Goal: Check status: Check status

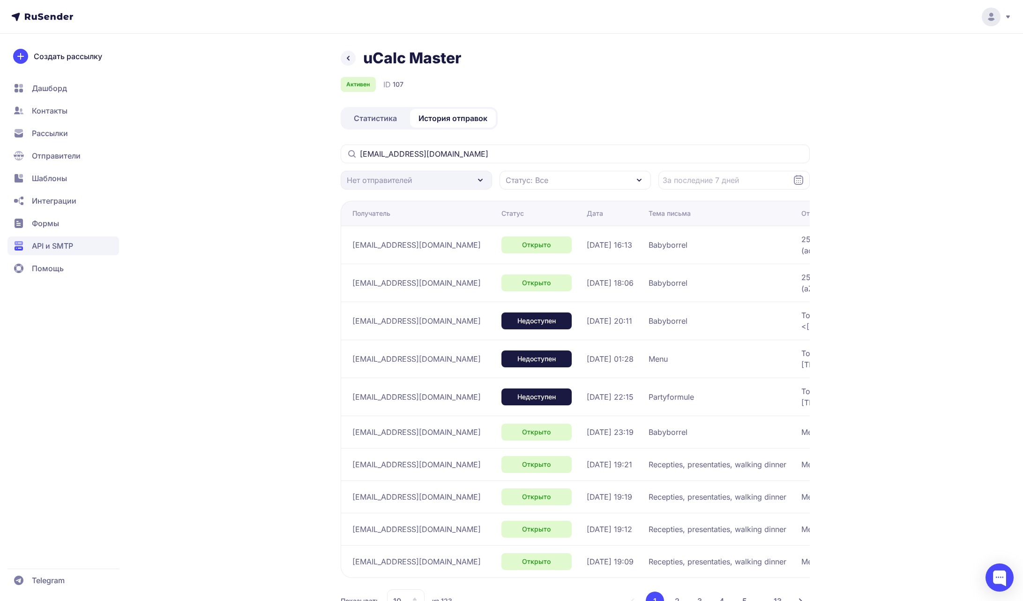
click at [1002, 16] on div at bounding box center [992, 17] width 39 height 19
click at [891, 88] on span "Выйти" at bounding box center [884, 88] width 22 height 11
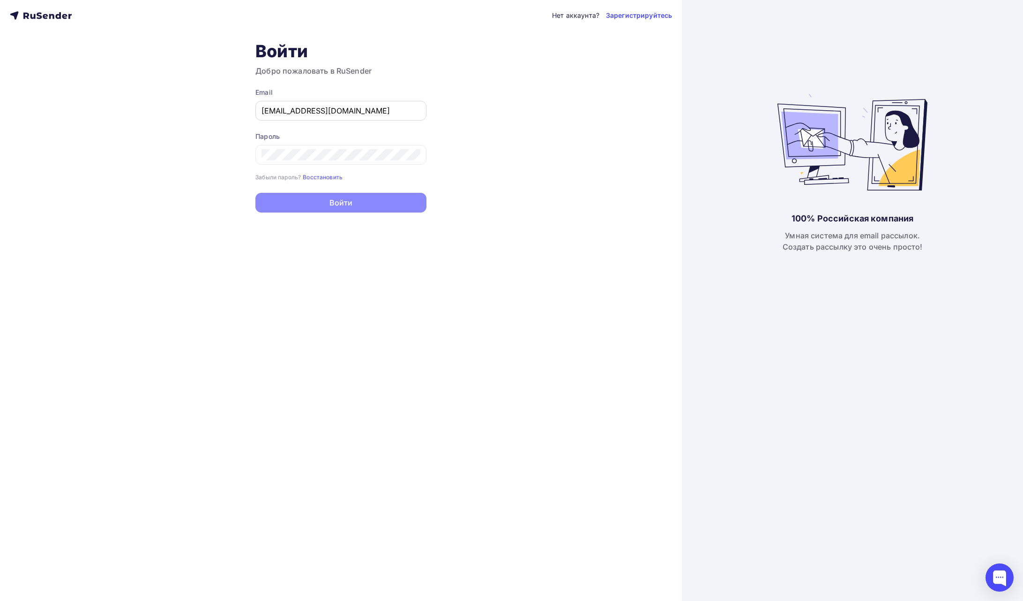
click at [357, 110] on input "joshgrizzli@gmail.com" at bounding box center [341, 110] width 159 height 11
type input "[EMAIL_ADDRESS][DOMAIN_NAME]"
click at [365, 204] on button "Войти" at bounding box center [341, 204] width 171 height 20
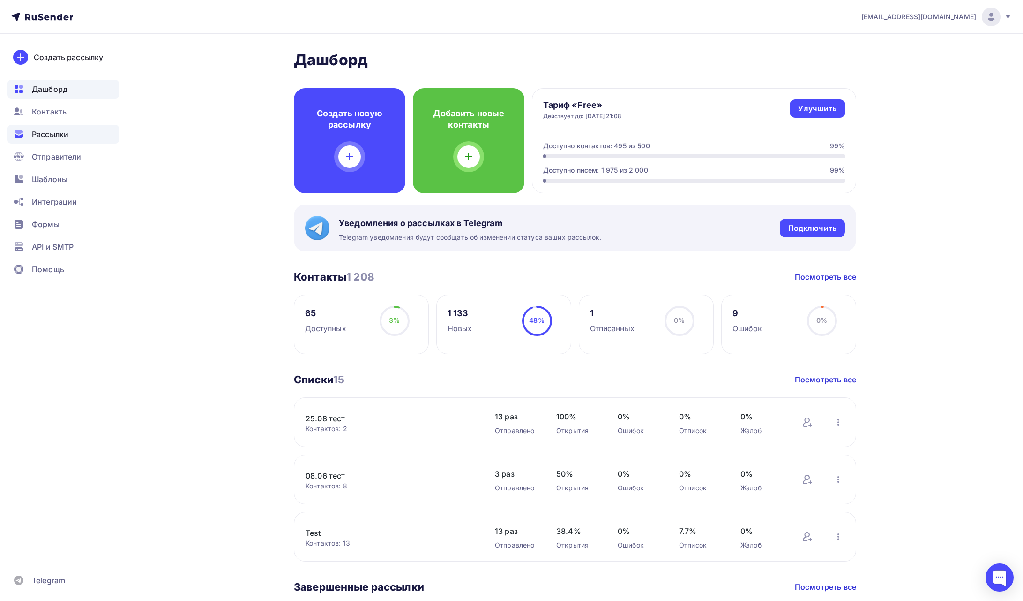
click at [56, 131] on span "Рассылки" at bounding box center [50, 133] width 37 height 11
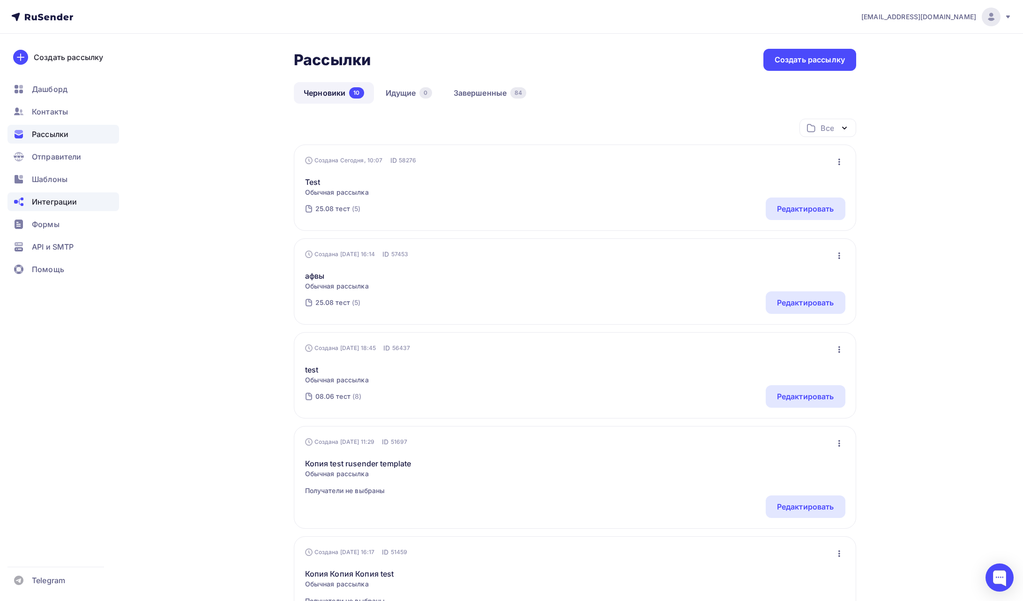
click at [52, 207] on span "Интеграции" at bounding box center [54, 201] width 45 height 11
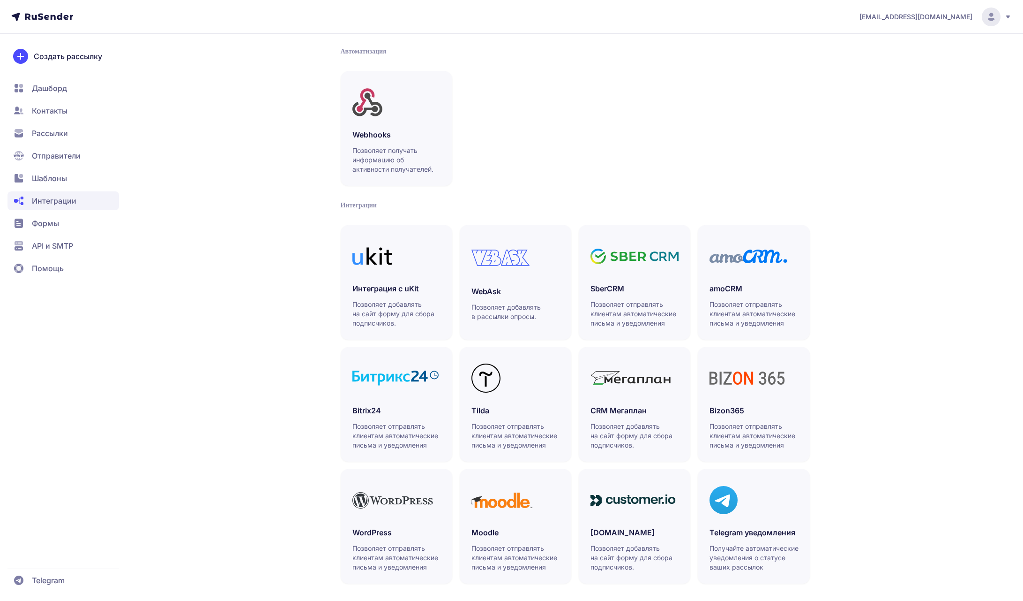
scroll to position [44, 0]
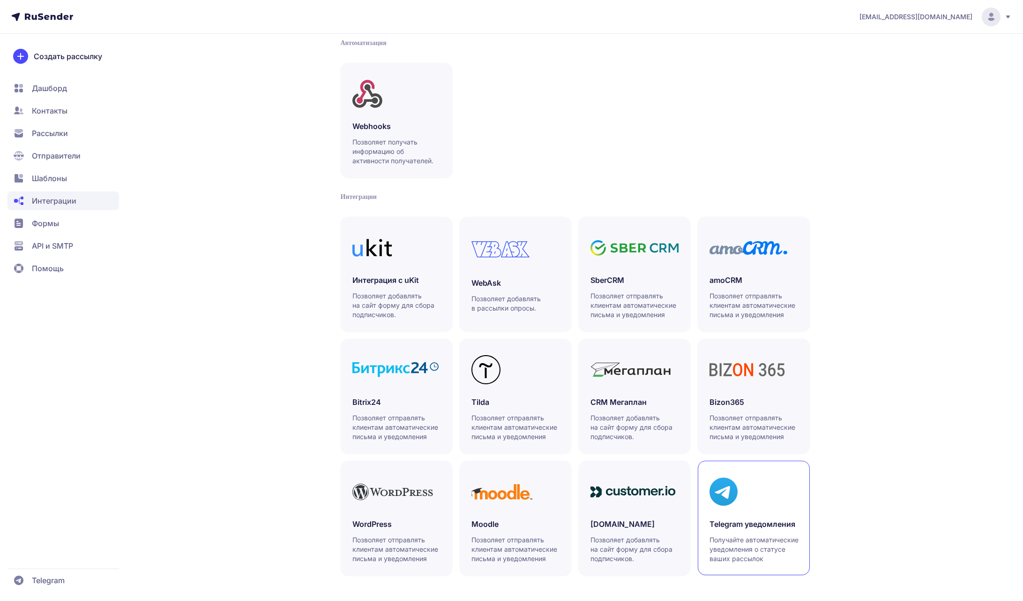
click at [788, 531] on div "Telegram уведомления Получайте автоматические уведомления о статусе ваших рассы…" at bounding box center [754, 540] width 88 height 45
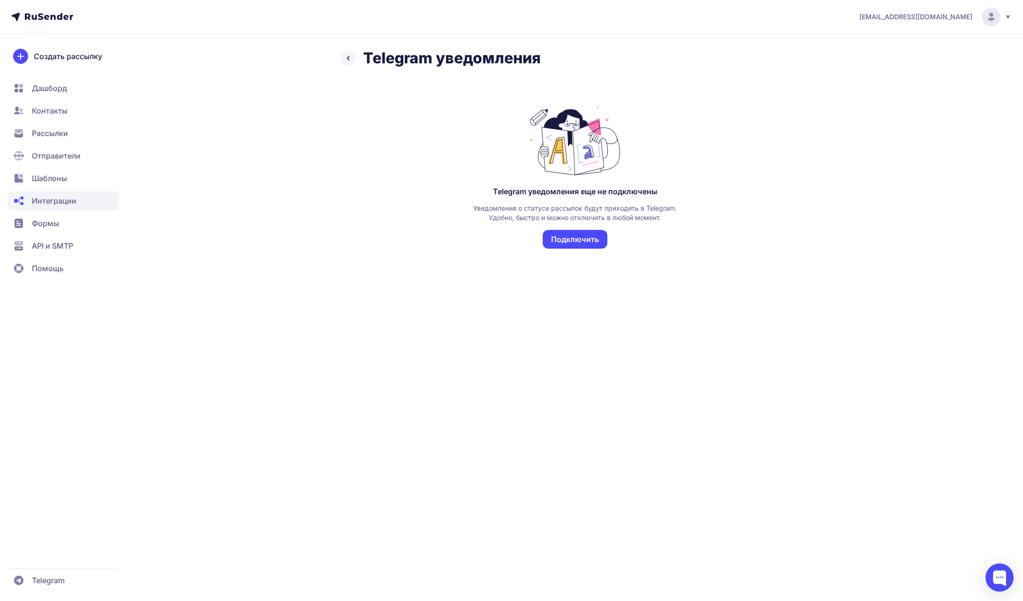
click at [69, 129] on span "Рассылки" at bounding box center [64, 133] width 112 height 19
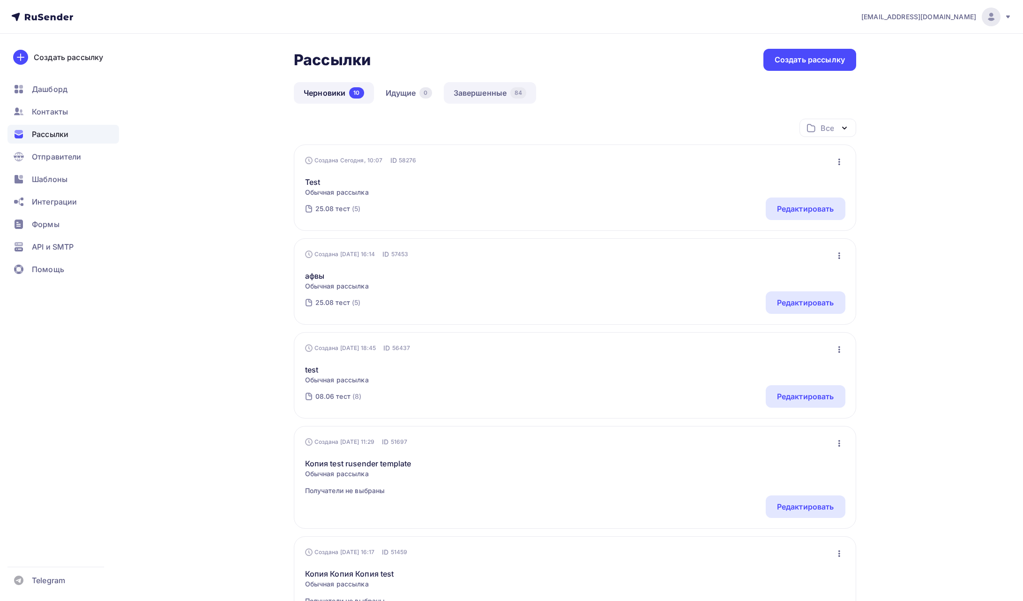
click at [499, 91] on link "Завершенные 84" at bounding box center [490, 93] width 93 height 22
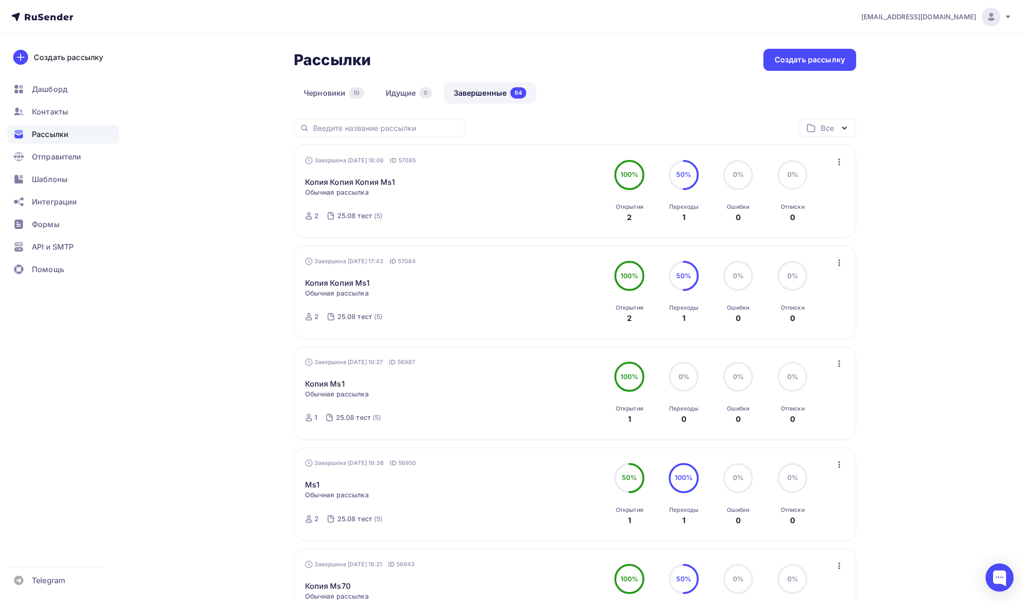
click at [840, 158] on icon "button" at bounding box center [839, 161] width 11 height 11
click at [672, 104] on div "Черновики 10 Идущие 0 Завершенные 84" at bounding box center [575, 100] width 563 height 37
click at [925, 18] on span "[EMAIL_ADDRESS][DOMAIN_NAME]" at bounding box center [919, 16] width 115 height 9
click at [884, 85] on span "Выйти" at bounding box center [884, 85] width 24 height 11
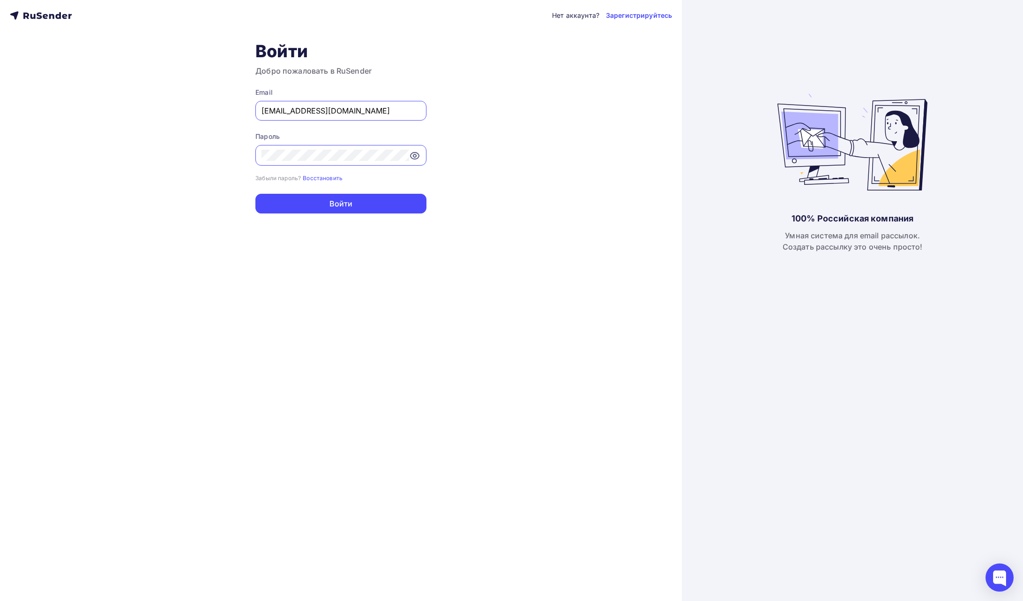
click at [310, 104] on div "[EMAIL_ADDRESS][DOMAIN_NAME]" at bounding box center [341, 111] width 171 height 20
click at [307, 112] on input "[EMAIL_ADDRESS][DOMAIN_NAME]" at bounding box center [341, 110] width 159 height 11
type input "[EMAIL_ADDRESS][DOMAIN_NAME]"
click at [337, 194] on button "Войти" at bounding box center [341, 204] width 171 height 20
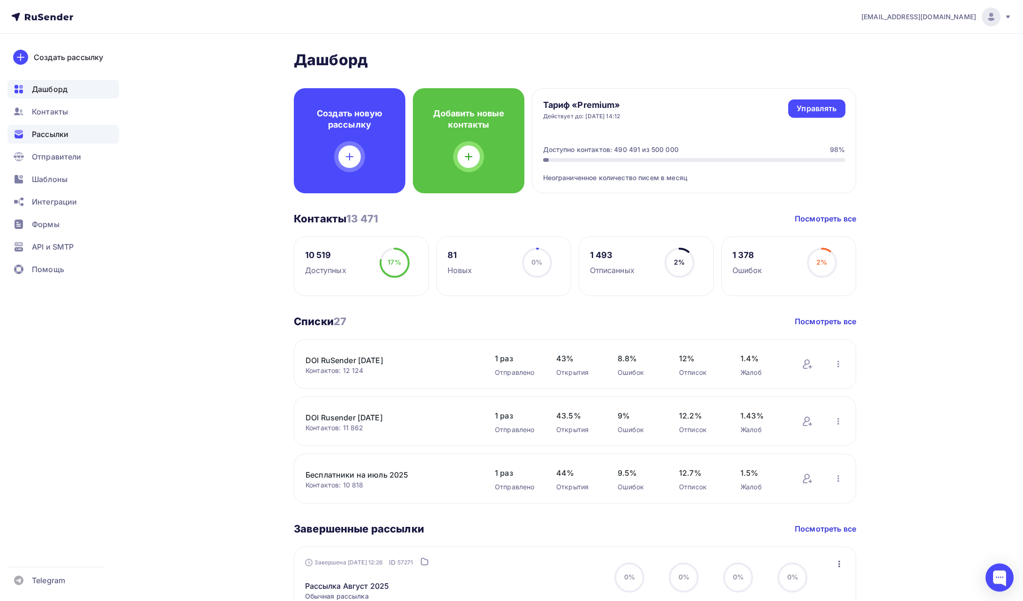
click at [52, 132] on span "Рассылки" at bounding box center [50, 133] width 37 height 11
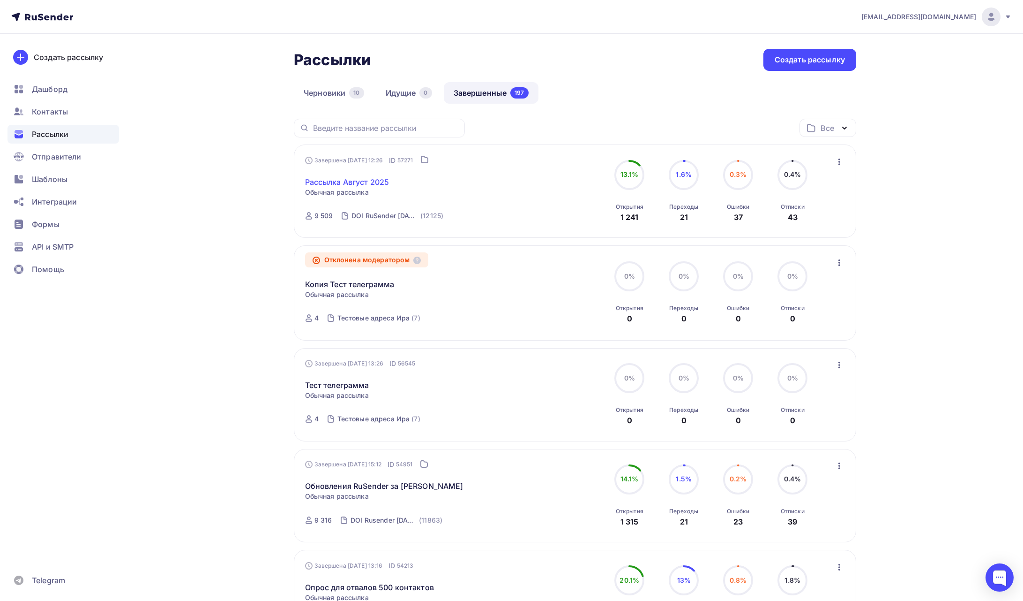
click at [376, 183] on link "Рассылка Август 2025" at bounding box center [347, 181] width 84 height 11
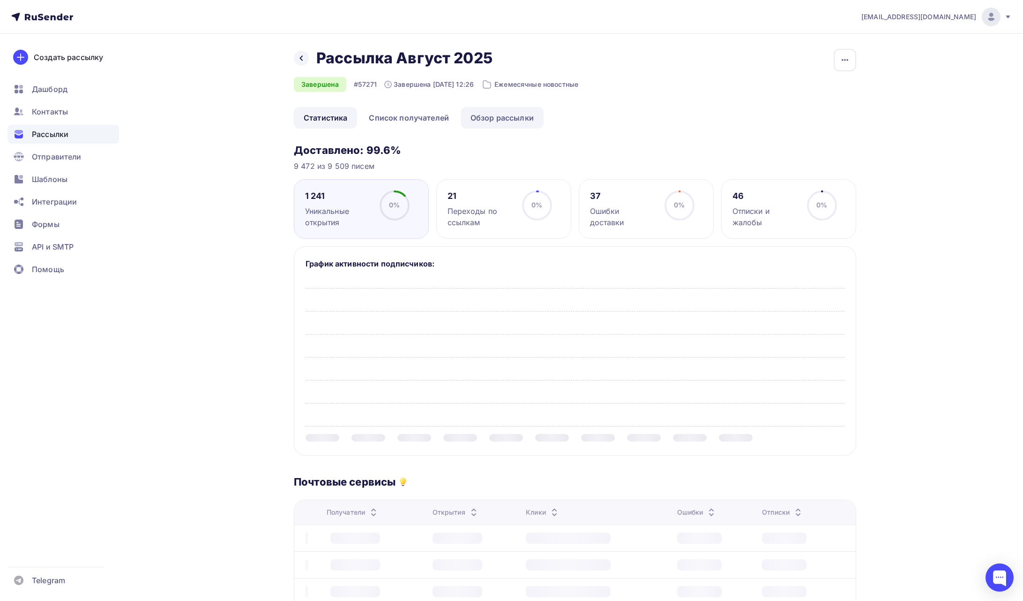
click at [514, 121] on link "Обзор рассылки" at bounding box center [502, 118] width 83 height 22
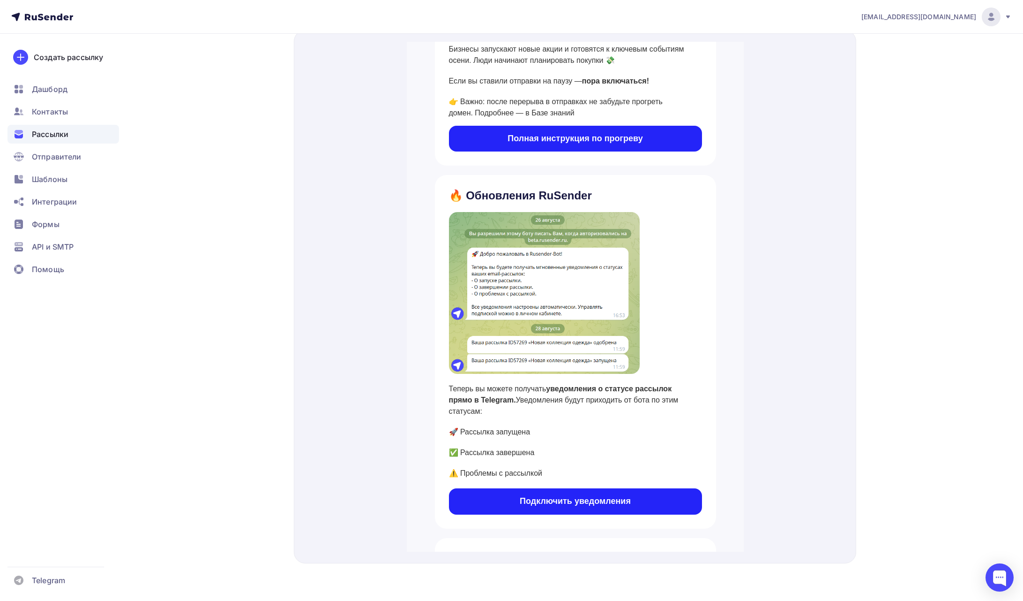
scroll to position [290, 0]
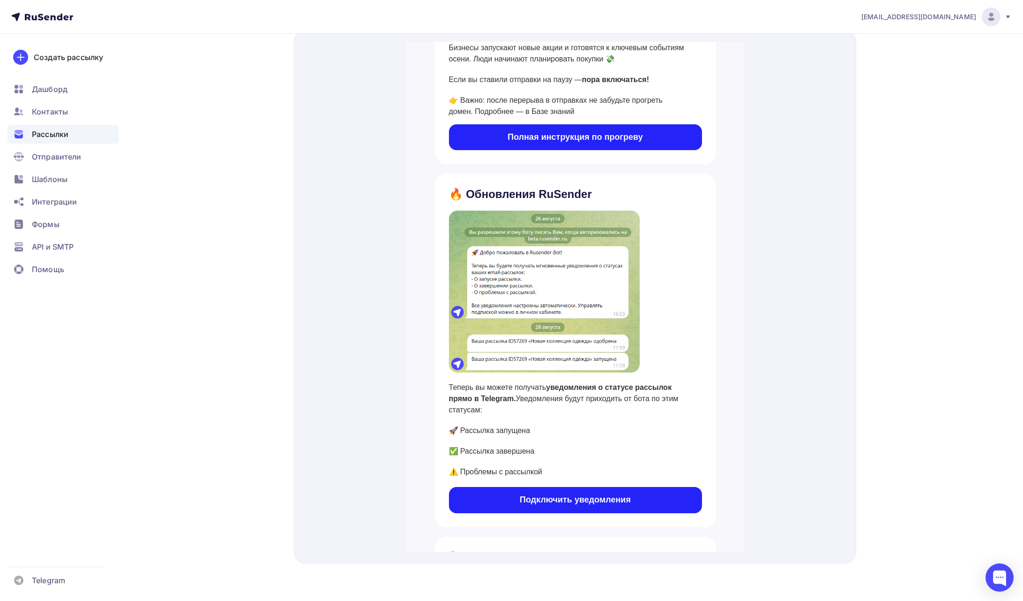
click at [701, 404] on td at bounding box center [575, 408] width 253 height 9
click at [797, 312] on div at bounding box center [575, 296] width 563 height 533
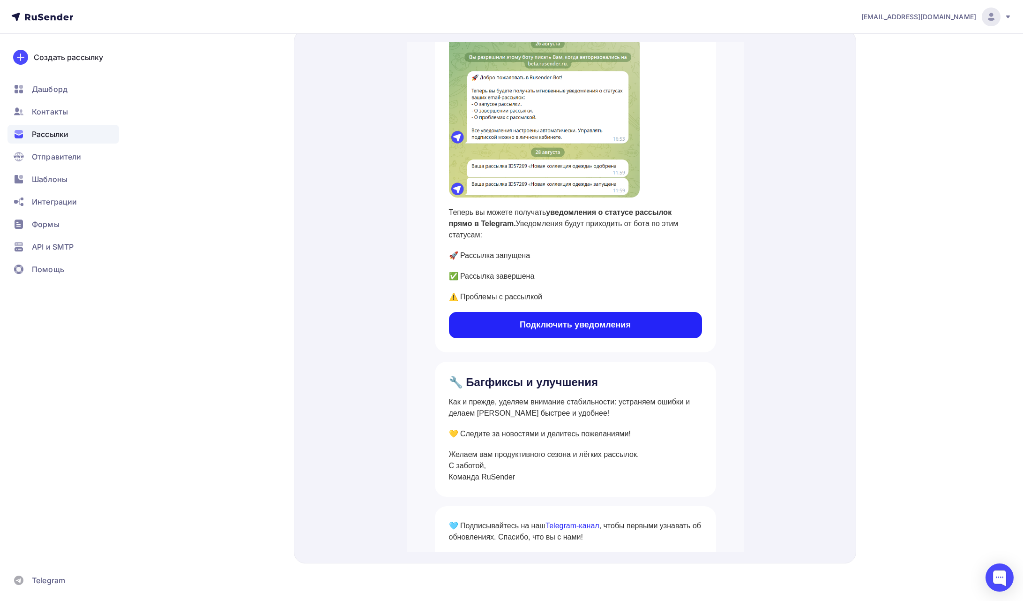
scroll to position [414, 0]
